Goal: Entertainment & Leisure: Browse casually

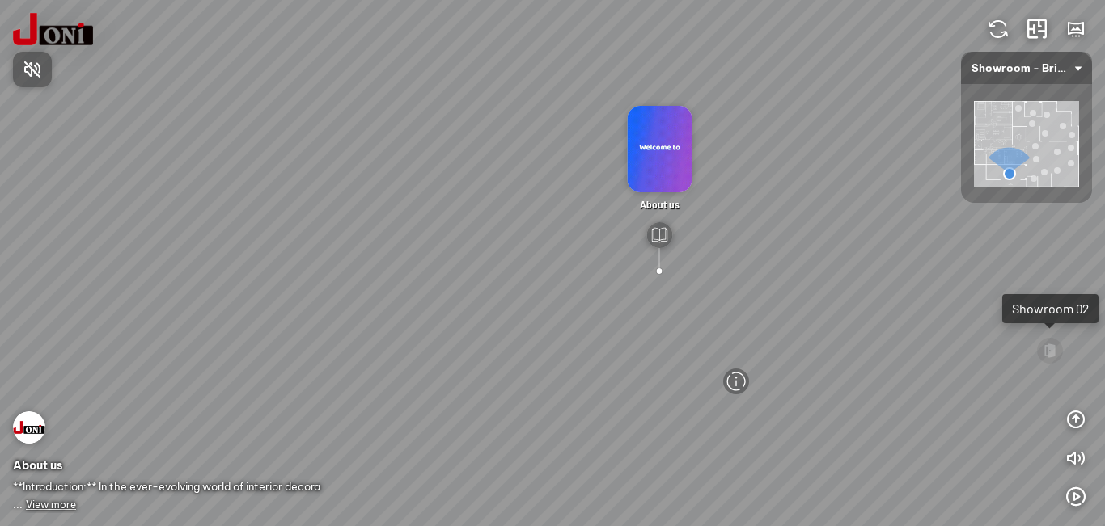
click at [1075, 419] on div at bounding box center [552, 263] width 1105 height 526
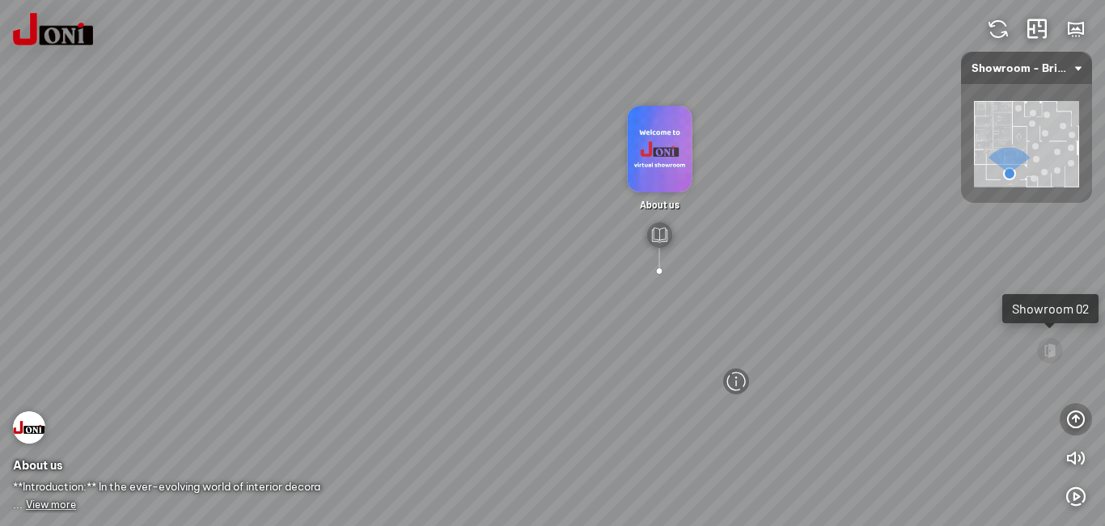
click at [1072, 420] on icon "button" at bounding box center [1075, 419] width 19 height 19
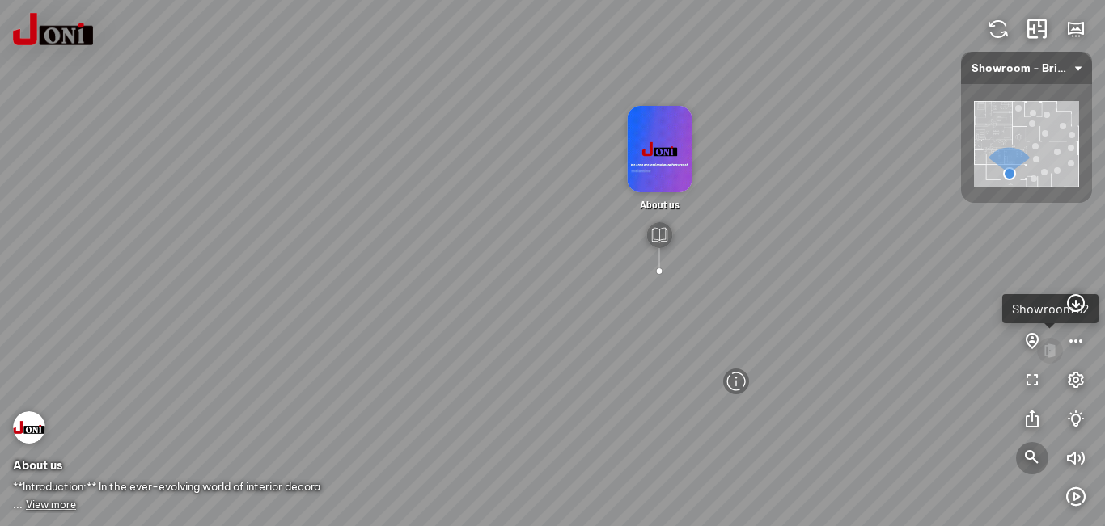
click at [1030, 453] on icon "button" at bounding box center [1031, 458] width 19 height 19
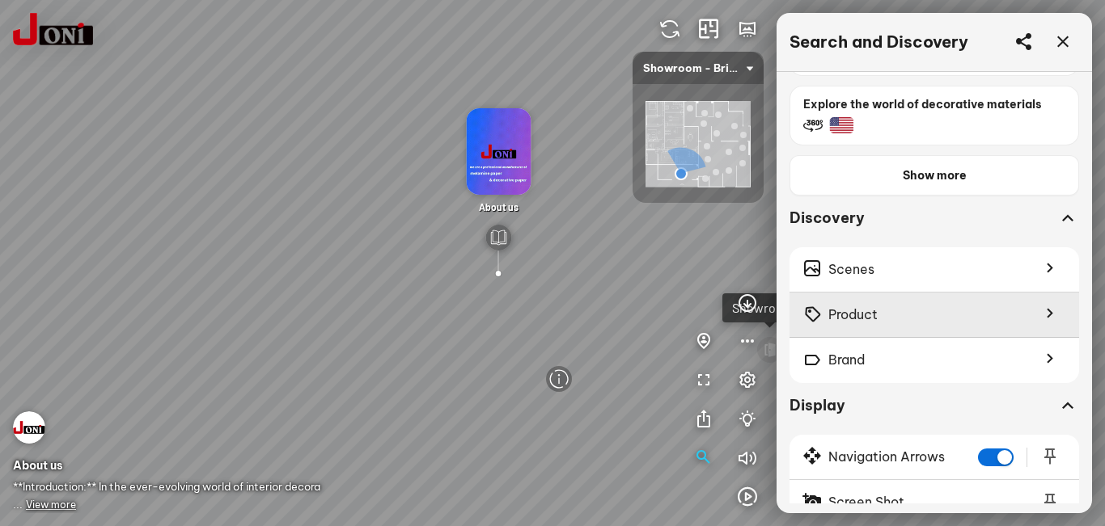
scroll to position [630, 0]
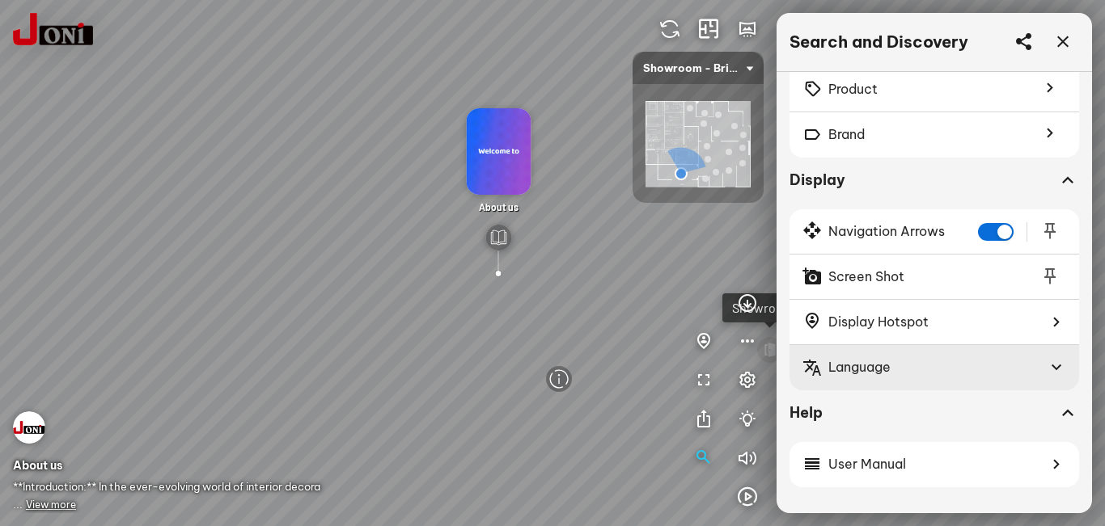
click at [957, 362] on div "Language" at bounding box center [920, 367] width 237 height 20
